Goal: Task Accomplishment & Management: Manage account settings

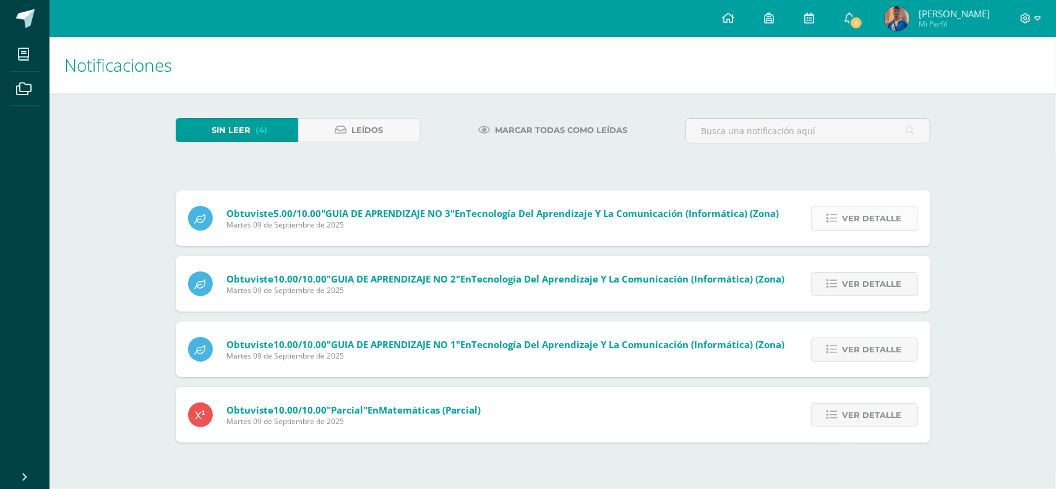
click at [836, 218] on icon at bounding box center [832, 218] width 11 height 11
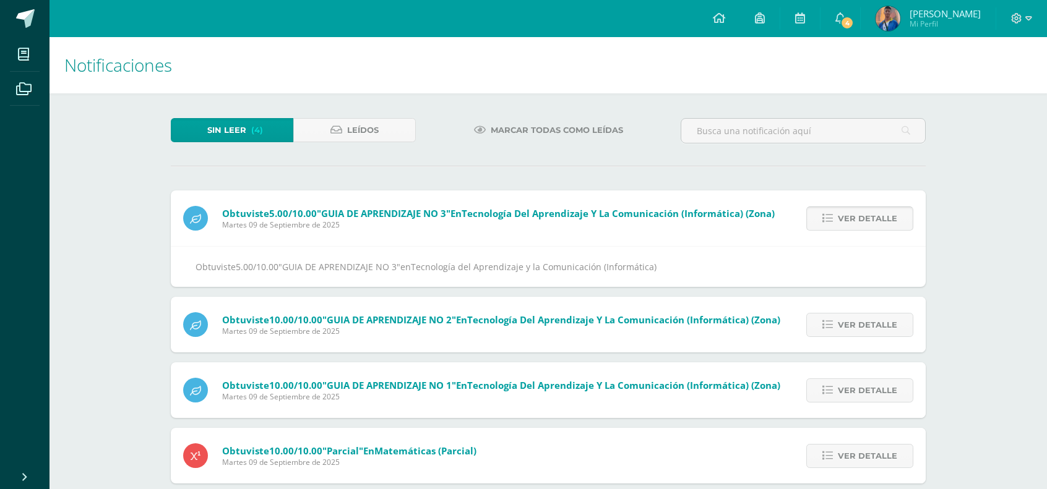
click at [826, 223] on link "Ver detalle" at bounding box center [859, 219] width 107 height 24
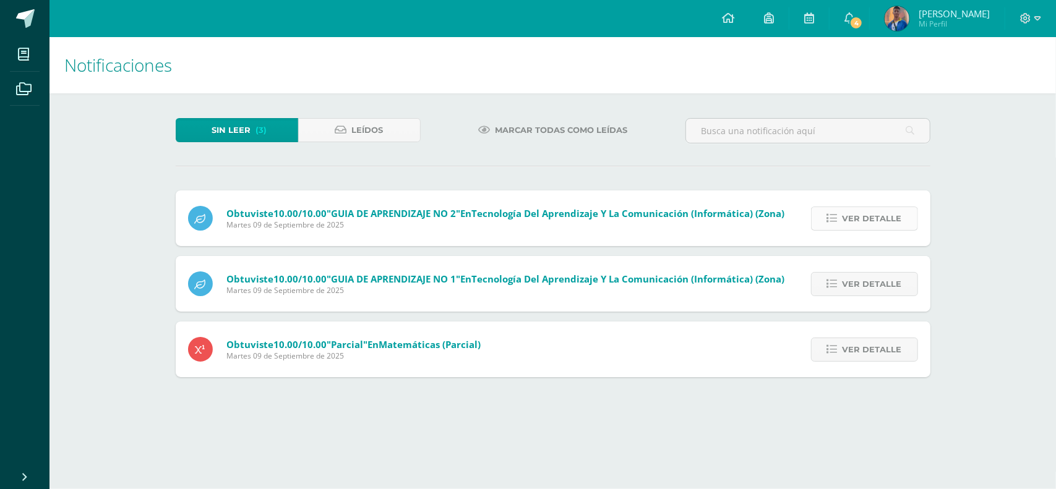
click at [819, 210] on link "Ver detalle" at bounding box center [864, 219] width 107 height 24
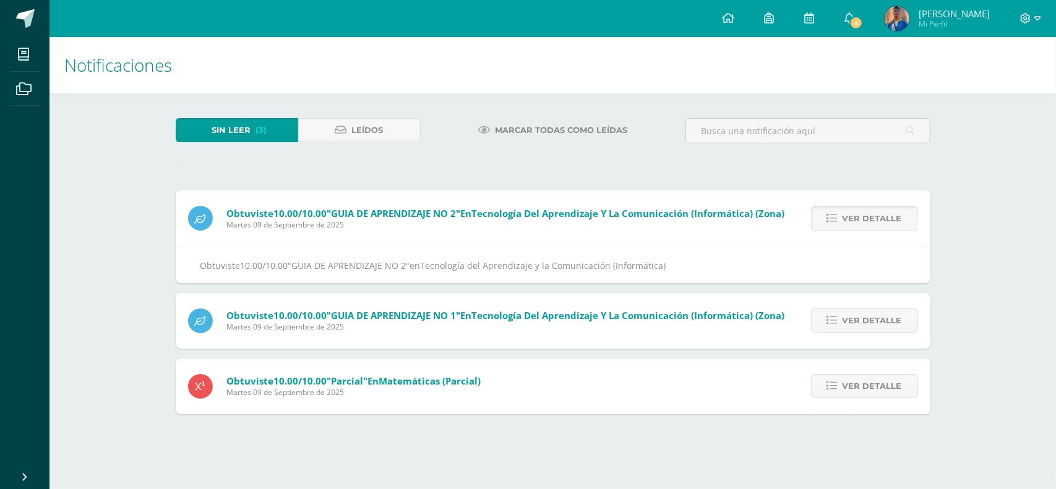
click at [820, 210] on link "Ver detalle" at bounding box center [864, 219] width 107 height 24
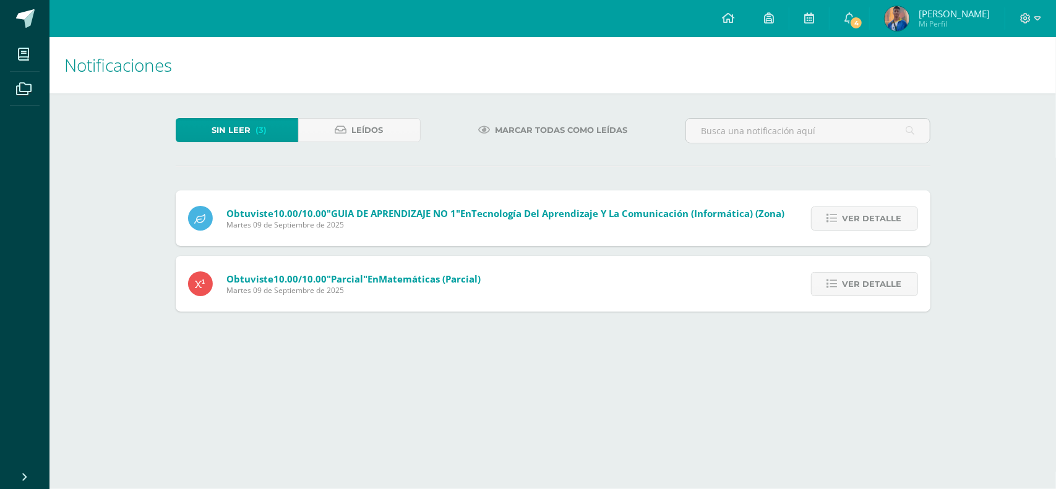
click at [820, 210] on link "Ver detalle" at bounding box center [864, 219] width 107 height 24
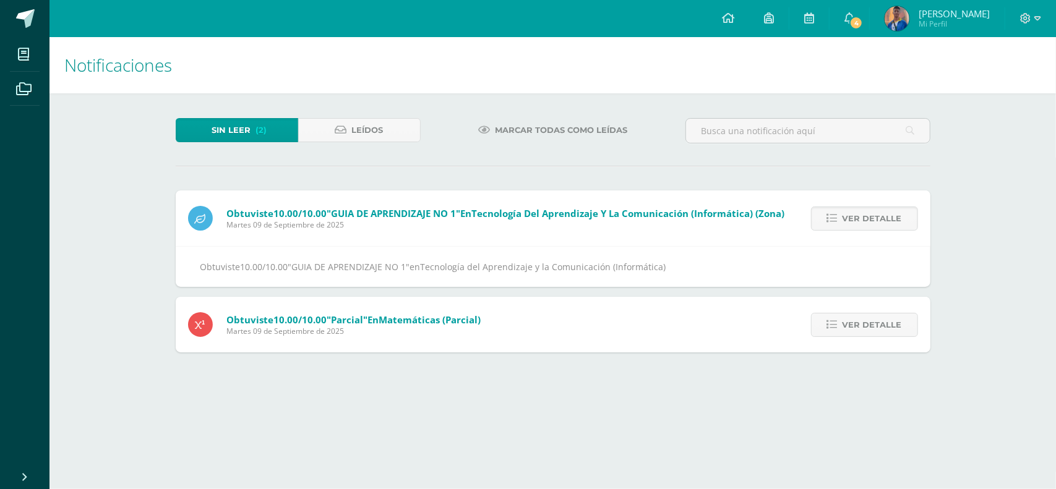
click at [820, 210] on link "Ver detalle" at bounding box center [864, 219] width 107 height 24
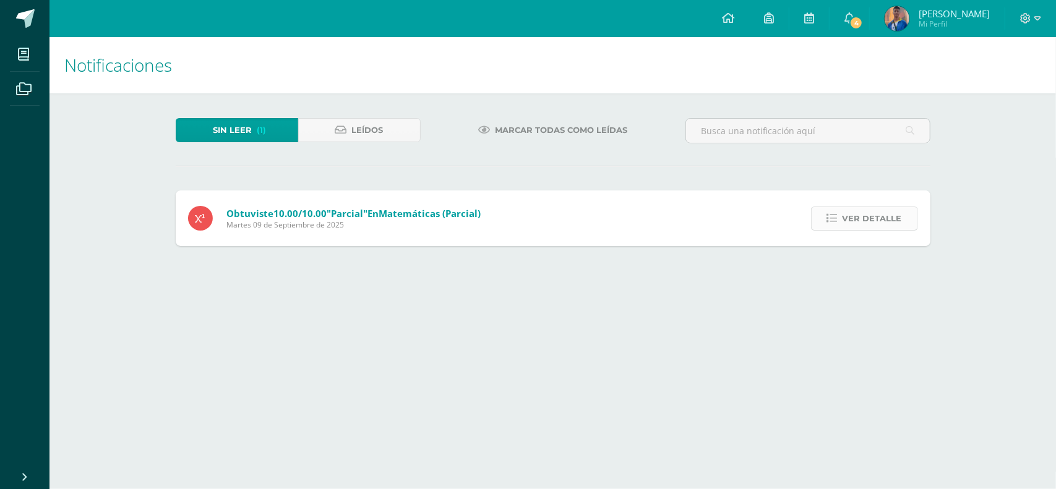
click at [856, 213] on span "Ver detalle" at bounding box center [872, 218] width 59 height 23
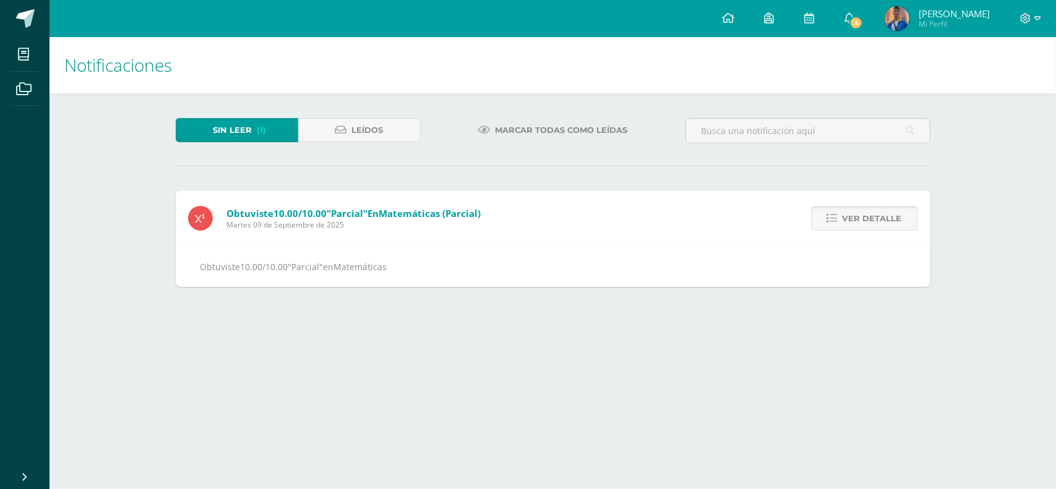
click at [877, 210] on span "Ver detalle" at bounding box center [872, 218] width 59 height 23
